Goal: Task Accomplishment & Management: Use online tool/utility

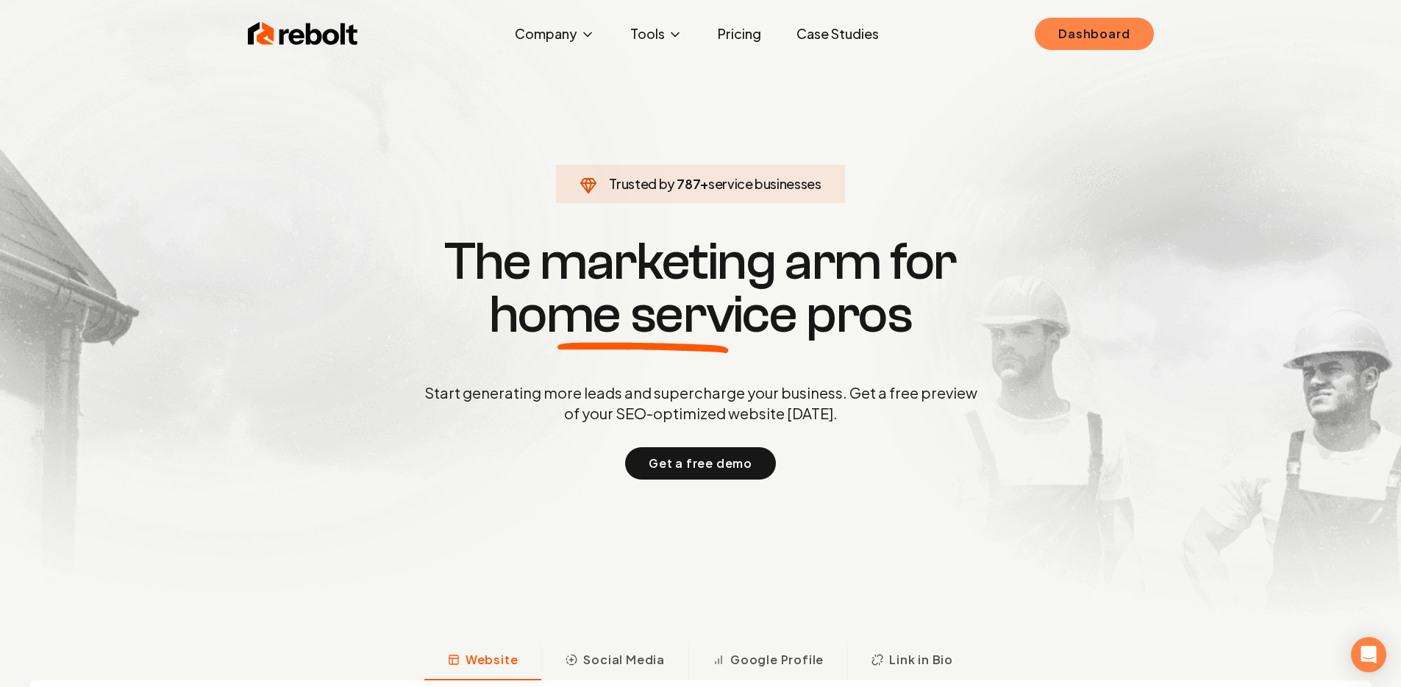
click at [1065, 39] on link "Dashboard" at bounding box center [1094, 34] width 118 height 32
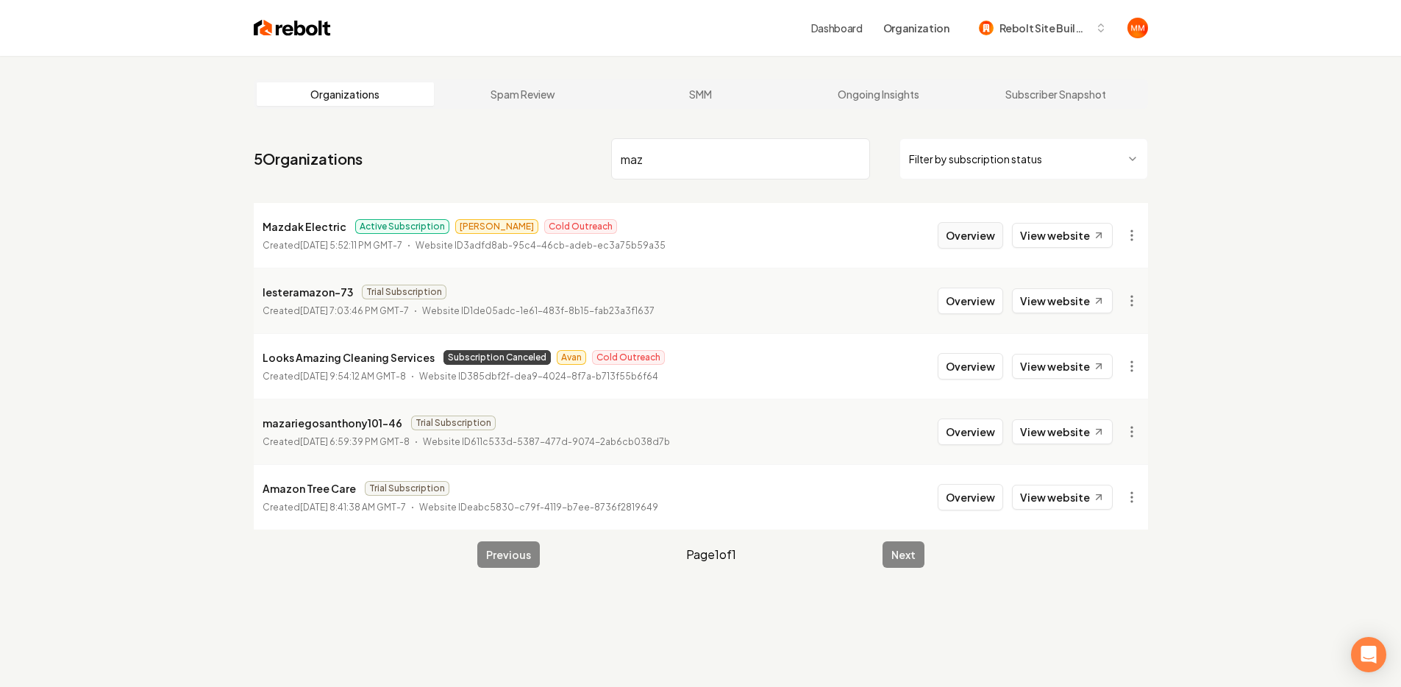
type input "maz"
click at [981, 235] on button "Overview" at bounding box center [970, 235] width 65 height 26
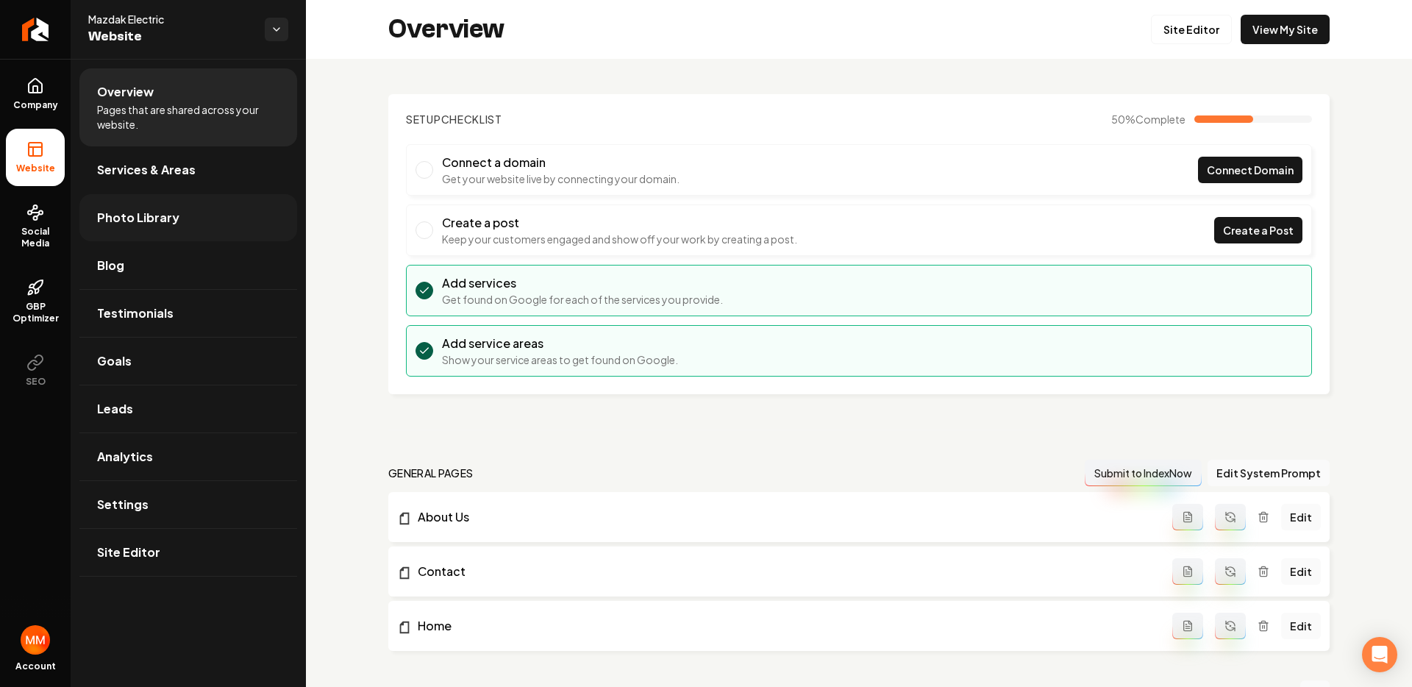
click at [150, 215] on span "Photo Library" at bounding box center [138, 218] width 82 height 18
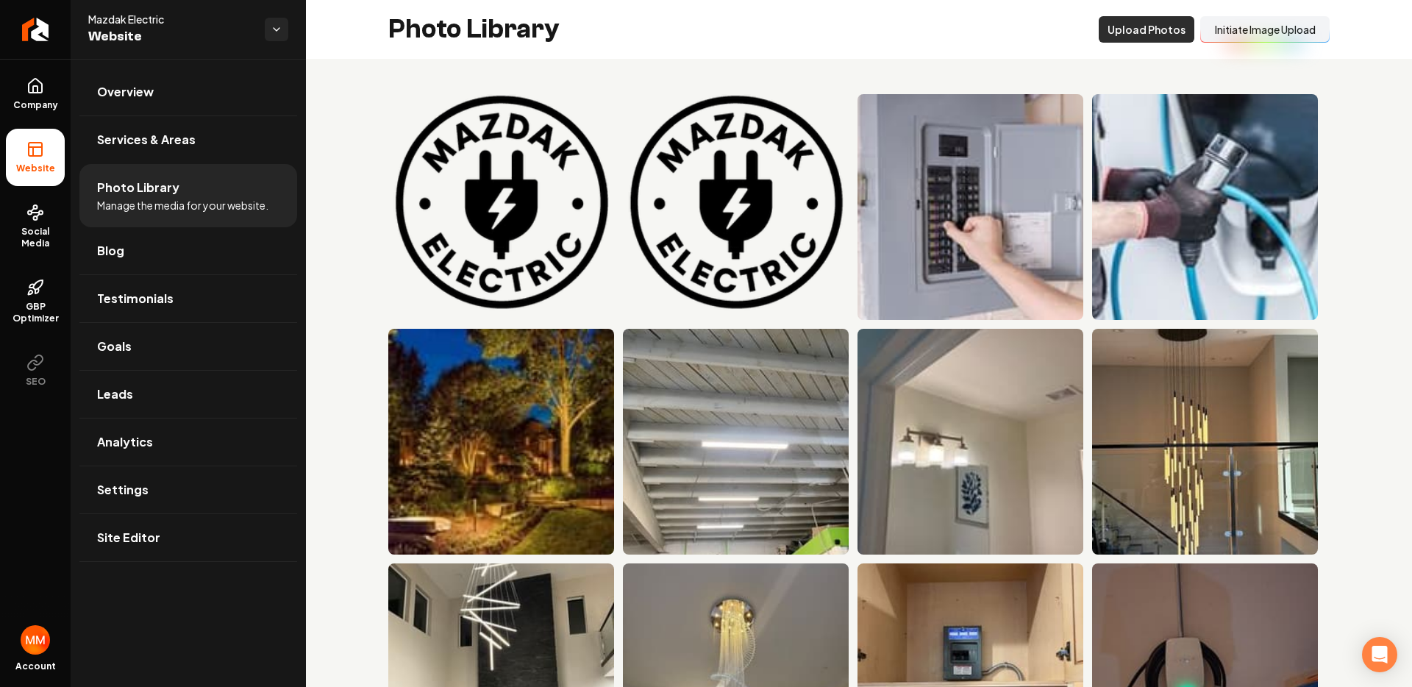
click at [1142, 22] on button "Upload Photos" at bounding box center [1147, 29] width 96 height 26
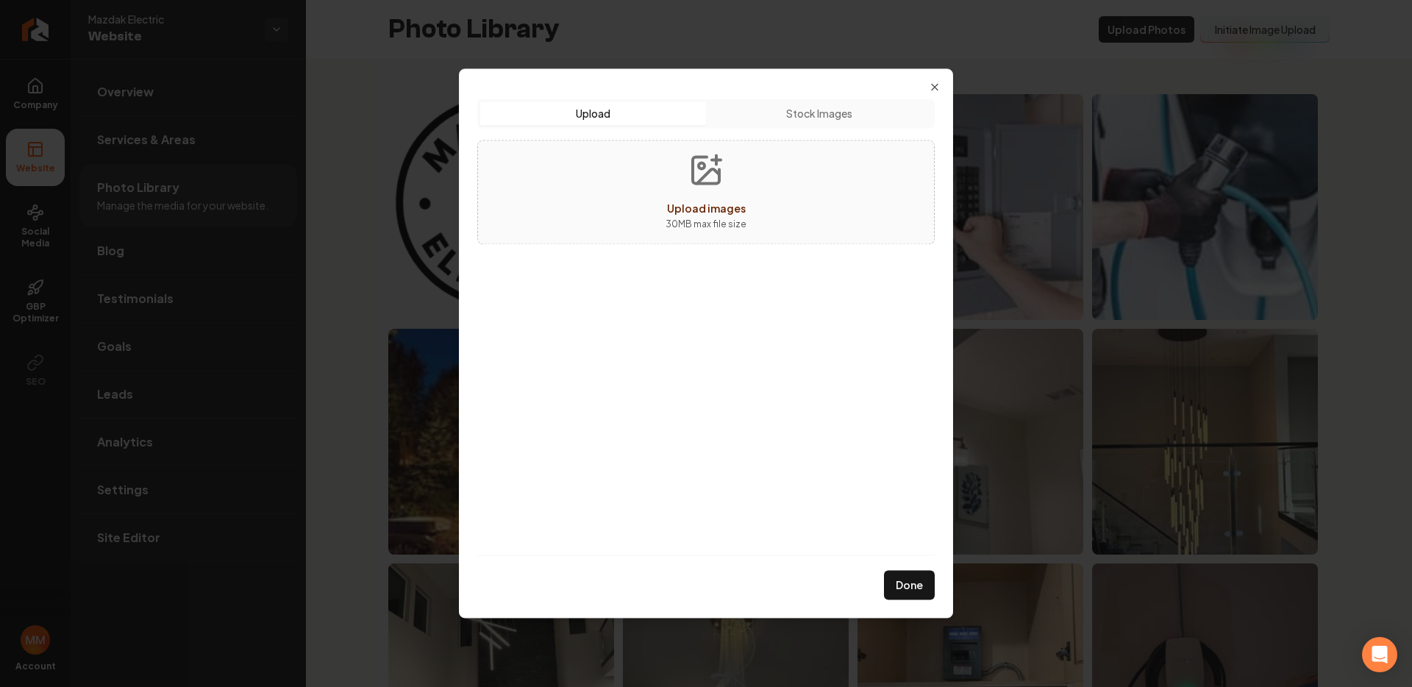
click at [741, 185] on button "Upload images 30 MB max file size" at bounding box center [706, 192] width 104 height 103
click at [703, 183] on icon "Upload images" at bounding box center [706, 170] width 26 height 26
type input "**********"
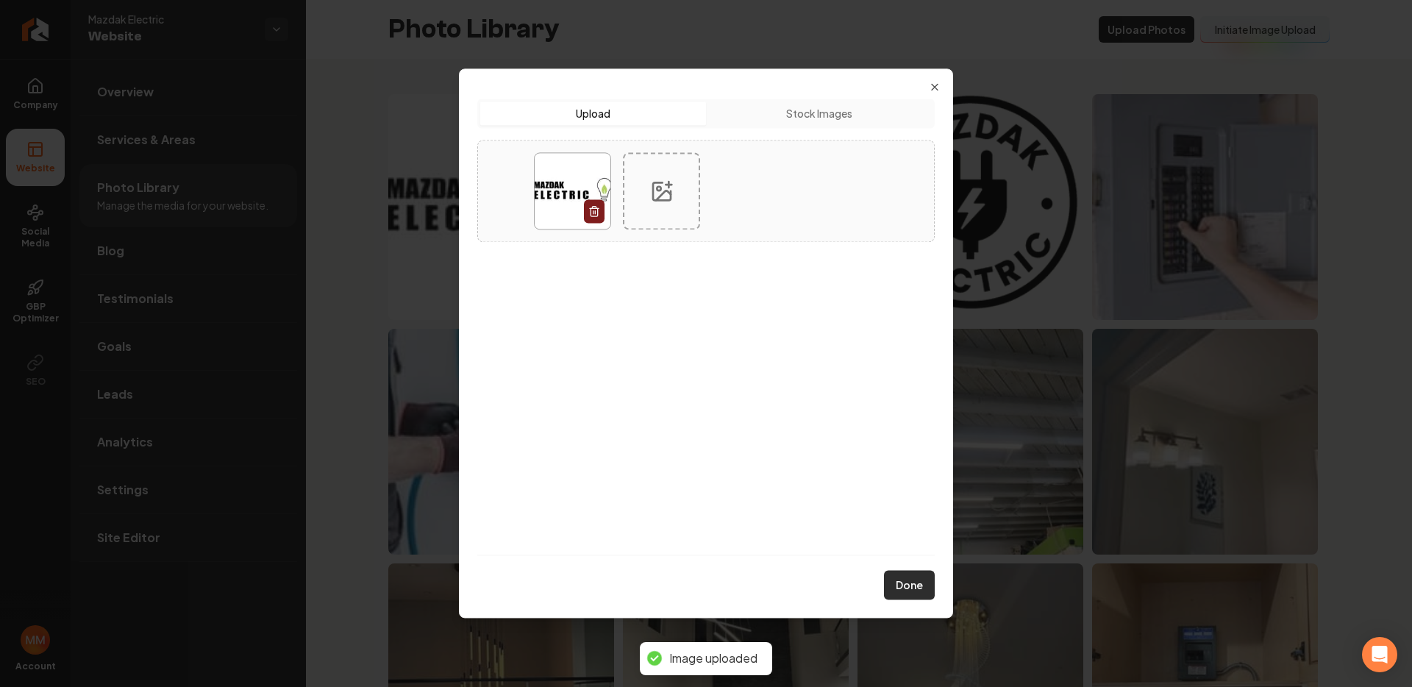
click at [903, 588] on button "Done" at bounding box center [909, 585] width 51 height 29
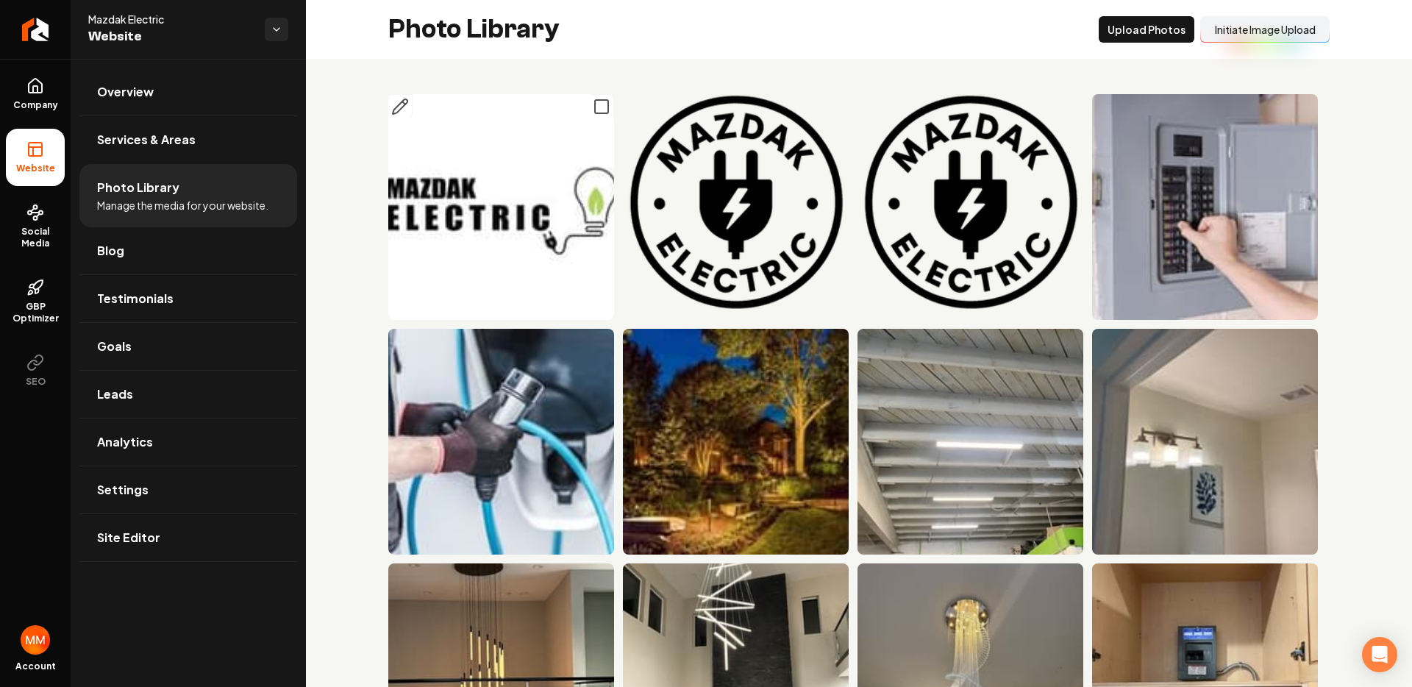
click at [497, 221] on img "Main content area" at bounding box center [501, 207] width 226 height 226
